Goal: Task Accomplishment & Management: Complete application form

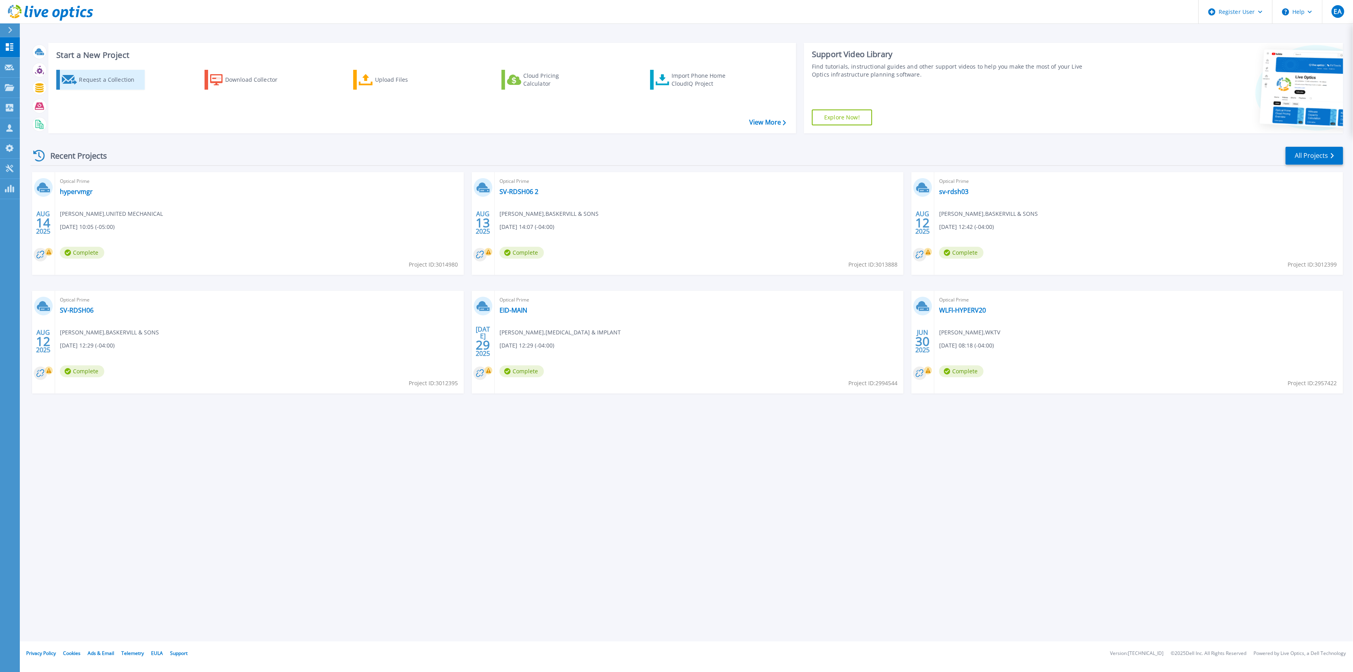
click at [81, 83] on div "Request a Collection" at bounding box center [110, 80] width 63 height 16
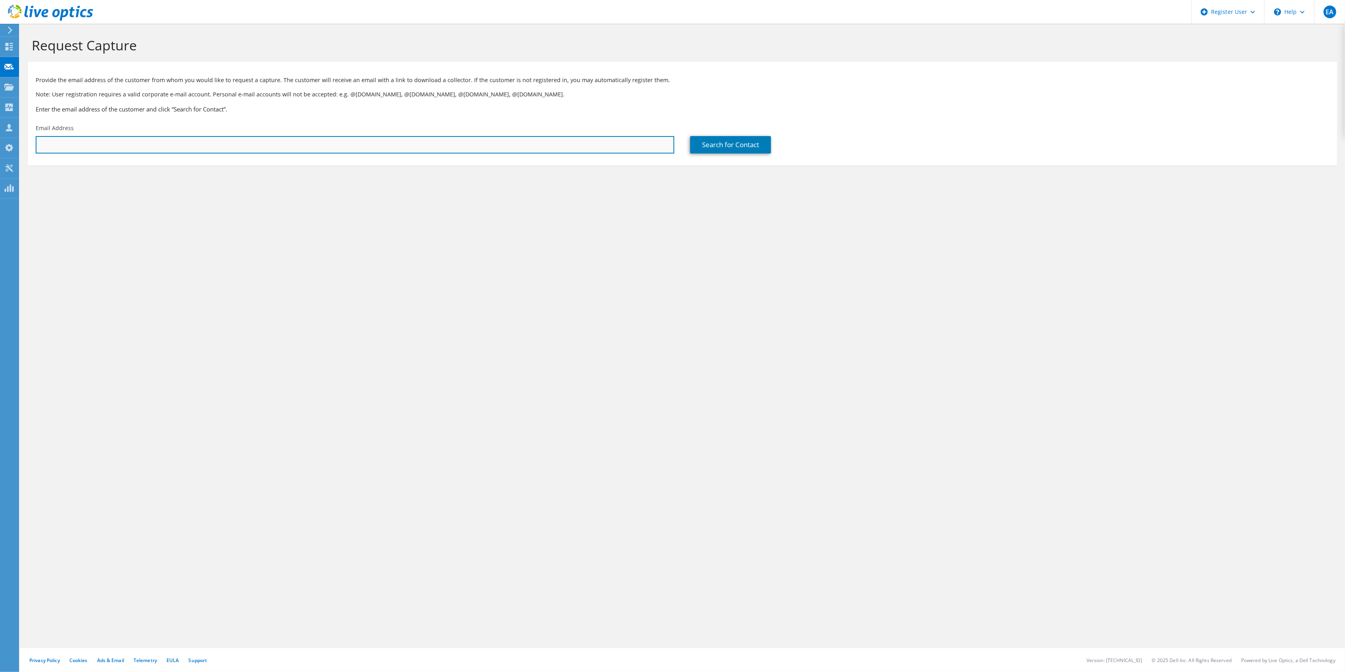
click at [113, 139] on input "text" at bounding box center [355, 144] width 639 height 17
click at [195, 147] on input "text" at bounding box center [355, 144] width 639 height 17
paste input "[EMAIL_ADDRESS][DOMAIN_NAME]"
type input "[EMAIL_ADDRESS][DOMAIN_NAME]"
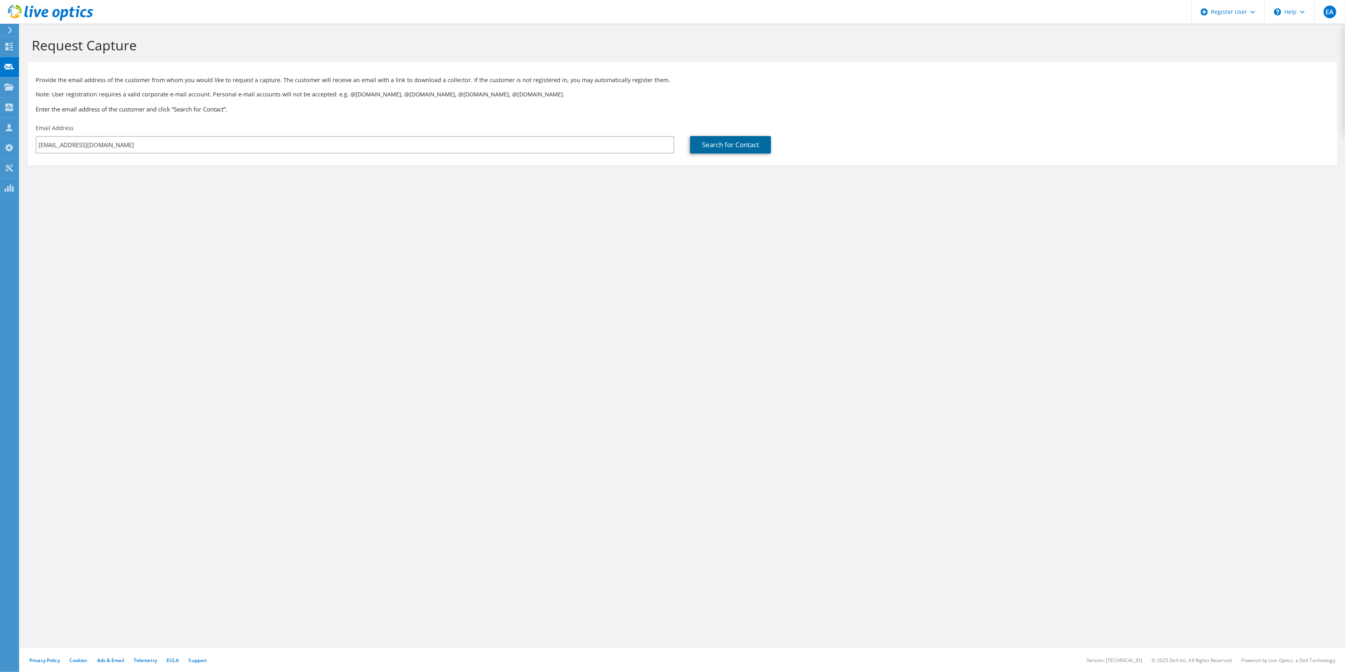
click at [730, 142] on link "Search for Contact" at bounding box center [730, 144] width 81 height 17
type input "SANDESTIN BEACH HOTEL, LTD."
type input "Stephon"
type input "Singh"
type input "United States"
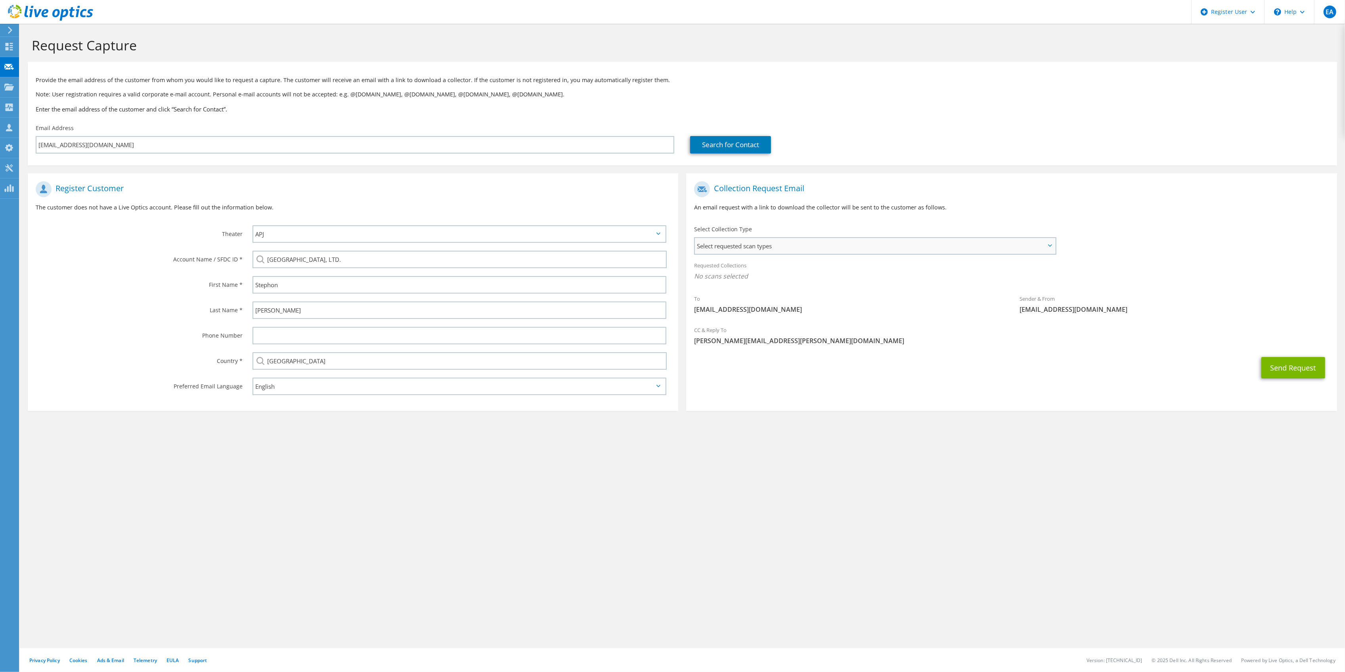
click at [767, 244] on span "Select requested scan types" at bounding box center [875, 246] width 360 height 16
click at [727, 269] on label "Optical Prime" at bounding box center [736, 270] width 48 height 10
click at [0, 0] on input "Optical Prime" at bounding box center [0, 0] width 0 height 0
click at [895, 202] on div "Collection Request Email An email request with a link to download the collector…" at bounding box center [1011, 199] width 651 height 44
click at [1299, 373] on button "Send Request" at bounding box center [1293, 369] width 64 height 21
